Goal: Task Accomplishment & Management: Complete application form

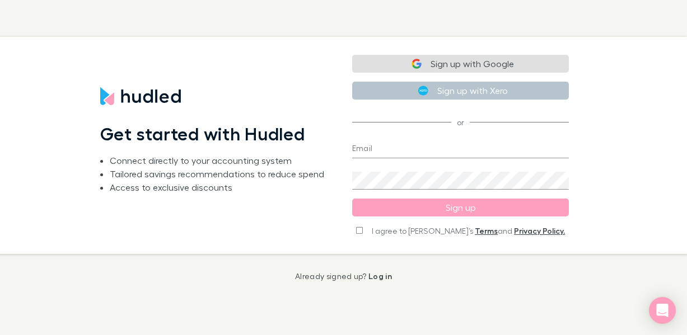
click at [372, 147] on input "Email" at bounding box center [460, 150] width 217 height 18
type input "[PERSON_NAME][EMAIL_ADDRESS][DOMAIN_NAME]"
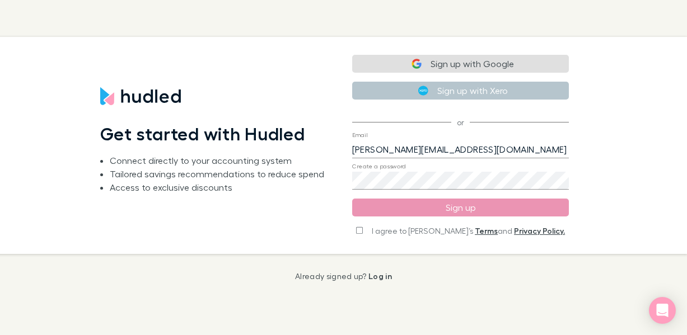
click at [441, 208] on button "Sign up" at bounding box center [460, 208] width 217 height 18
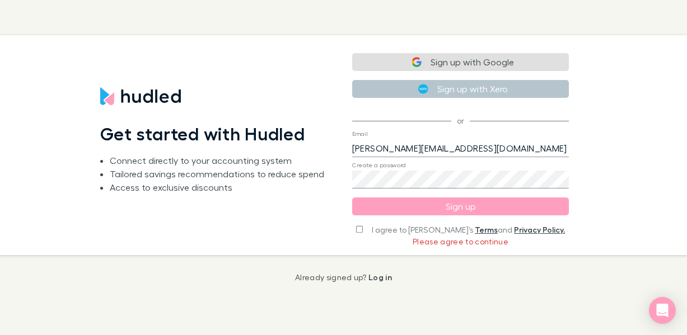
click at [363, 228] on input "I agree to [PERSON_NAME]’s Terms and Privacy Policy." at bounding box center [359, 230] width 7 height 8
checkbox input "true"
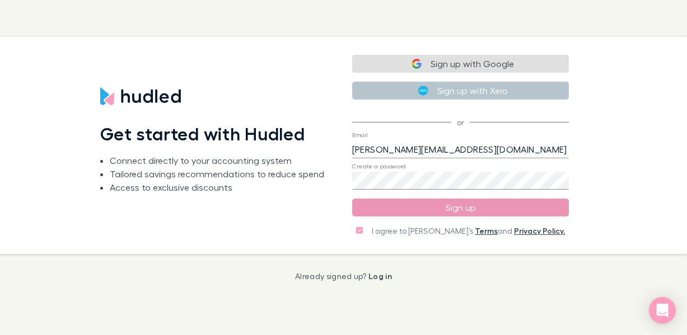
click at [459, 206] on button "Sign up" at bounding box center [460, 208] width 217 height 18
